Goal: Check status: Check status

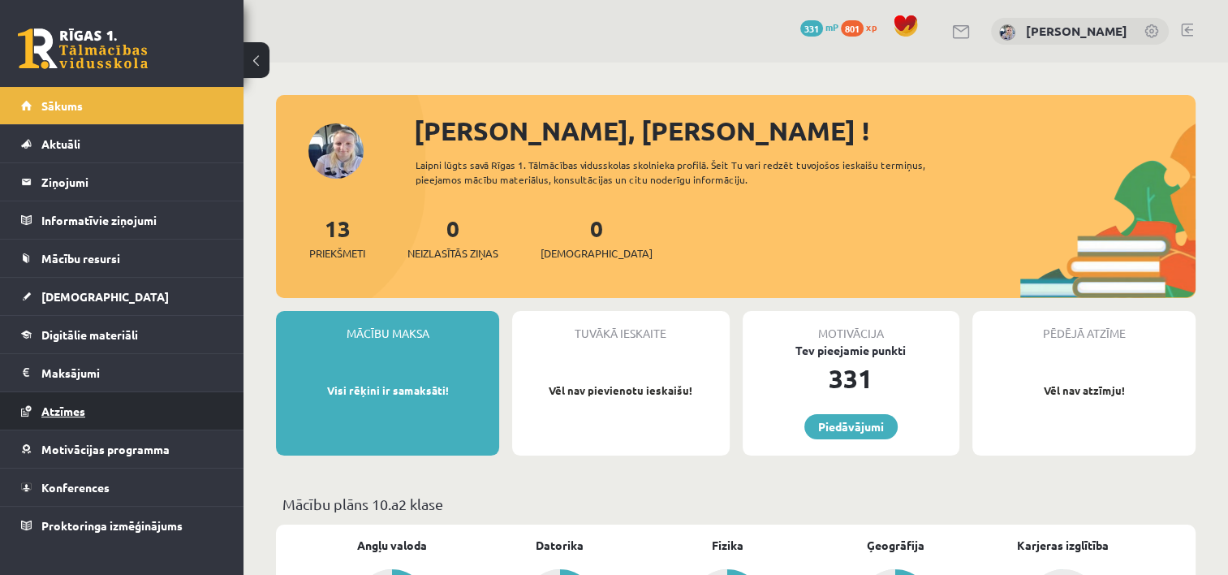
click at [71, 412] on span "Atzīmes" at bounding box center [63, 411] width 44 height 15
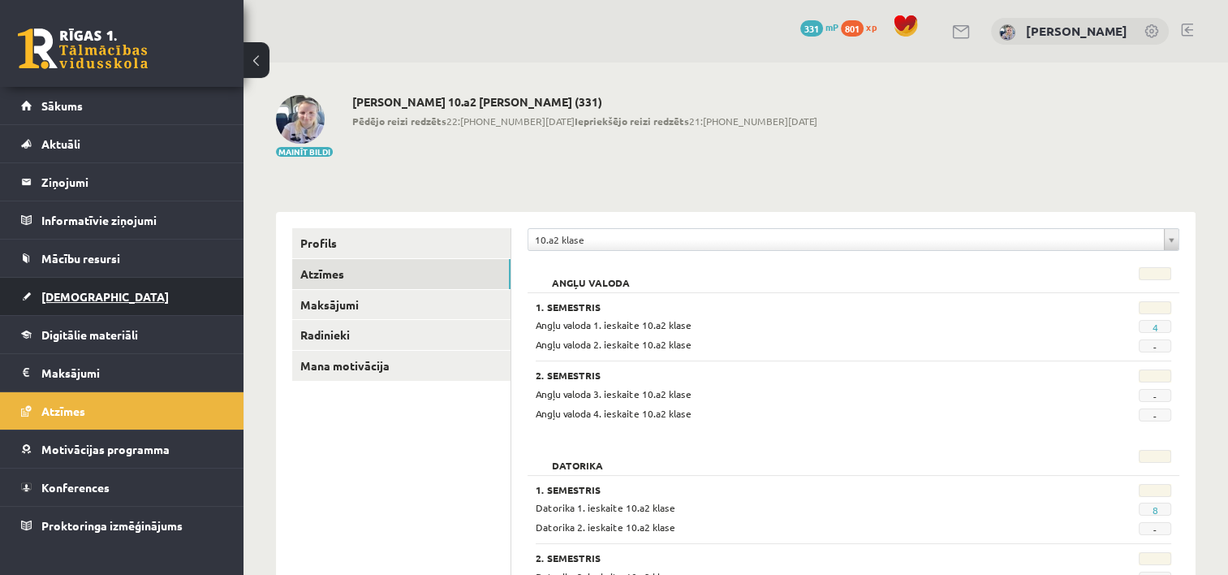
click at [83, 300] on span "[DEMOGRAPHIC_DATA]" at bounding box center [104, 296] width 127 height 15
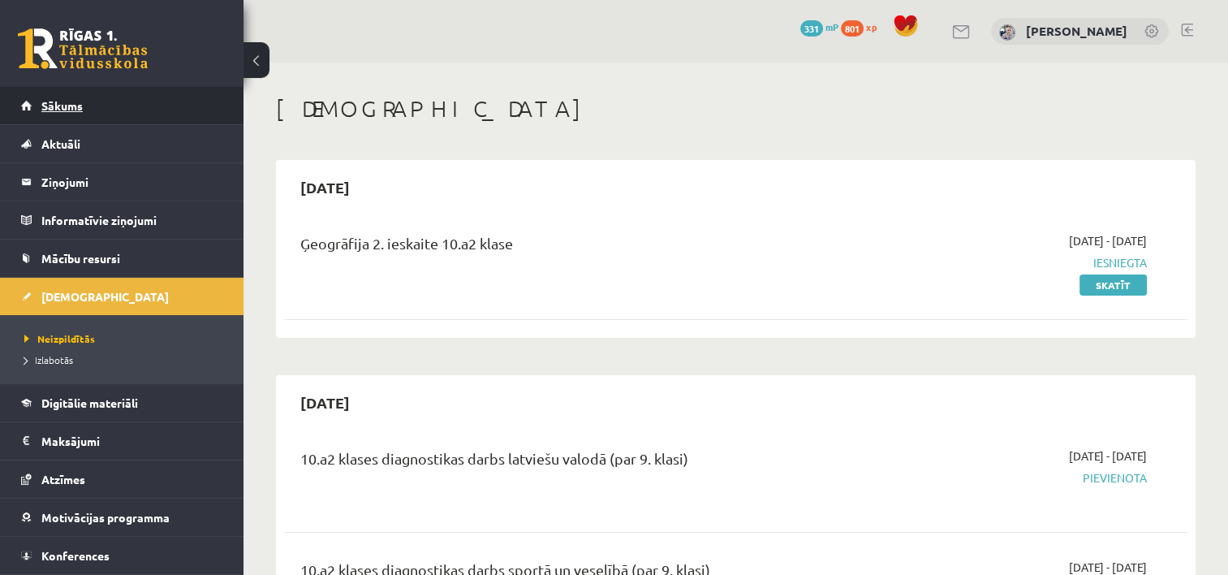
click at [45, 95] on link "Sākums" at bounding box center [122, 105] width 202 height 37
